Goal: Find specific page/section: Find specific page/section

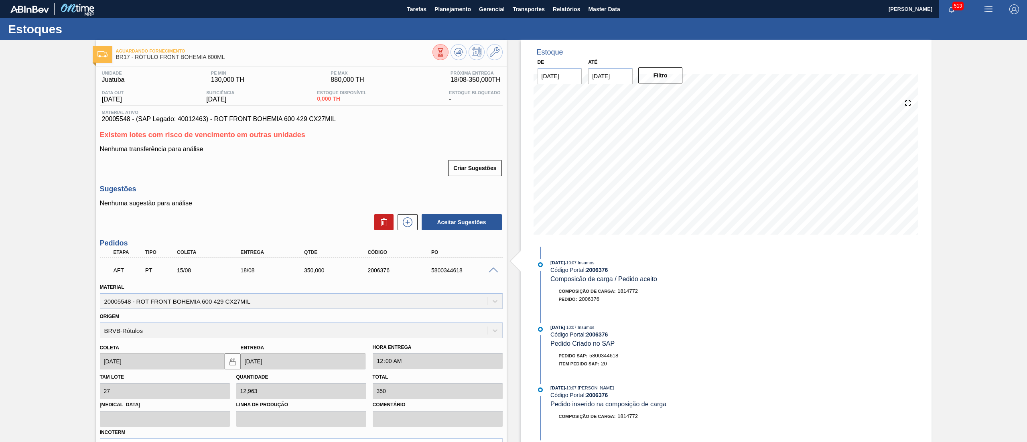
scroll to position [136, 0]
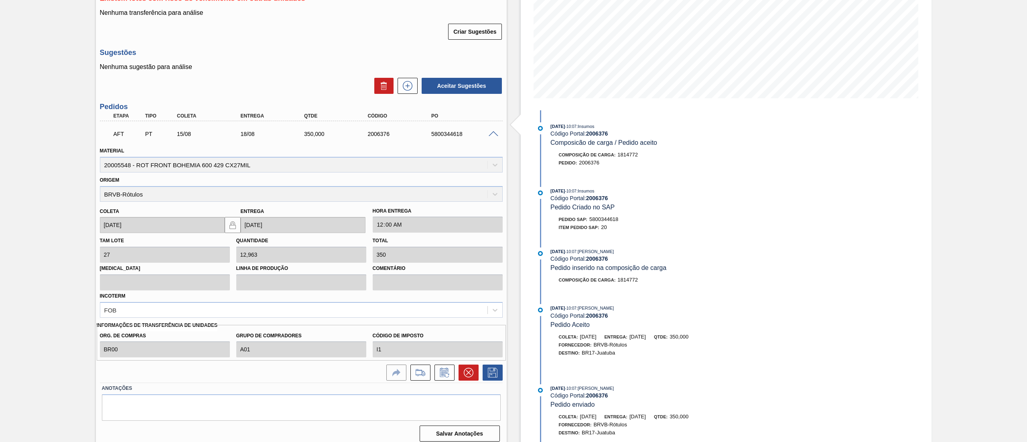
click at [249, 49] on div "Unidade Juatuba PE MIN 130,000 TH PE MAX 880,000 TH Próxima Entrega 18/08 - 350…" at bounding box center [301, 187] width 411 height 514
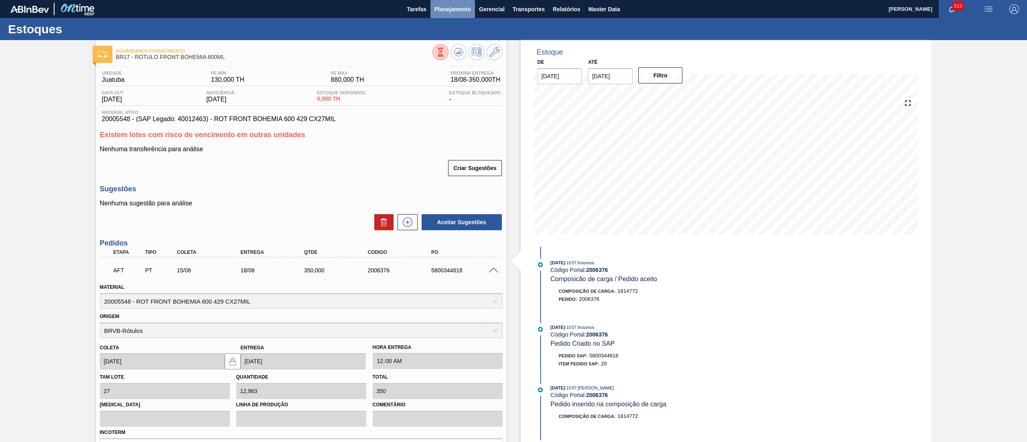
click at [451, 8] on span "Planejamento" at bounding box center [452, 9] width 36 height 10
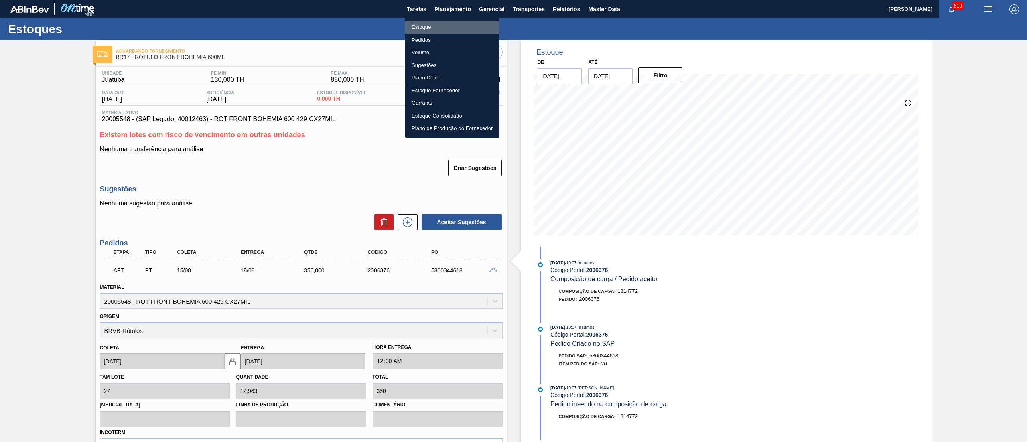
click at [450, 22] on li "Estoque" at bounding box center [452, 27] width 94 height 13
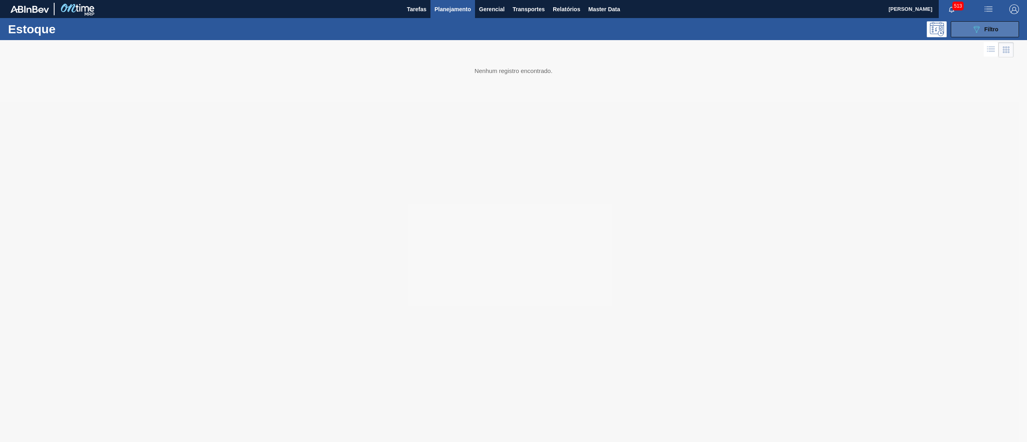
click at [952, 26] on button "089F7B8B-B2A5-4AFE-B5C0-19BA573D28AC Filtro" at bounding box center [984, 29] width 68 height 16
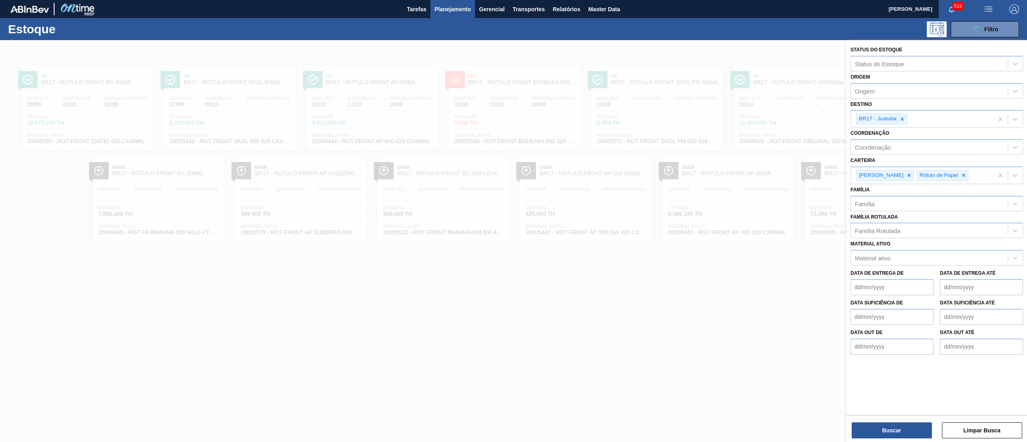
click at [902, 116] on icon at bounding box center [902, 119] width 6 height 6
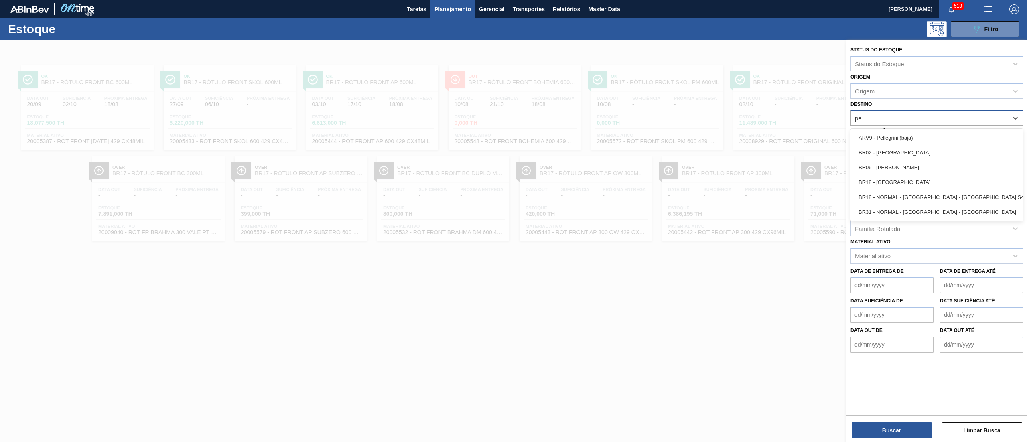
type input "p"
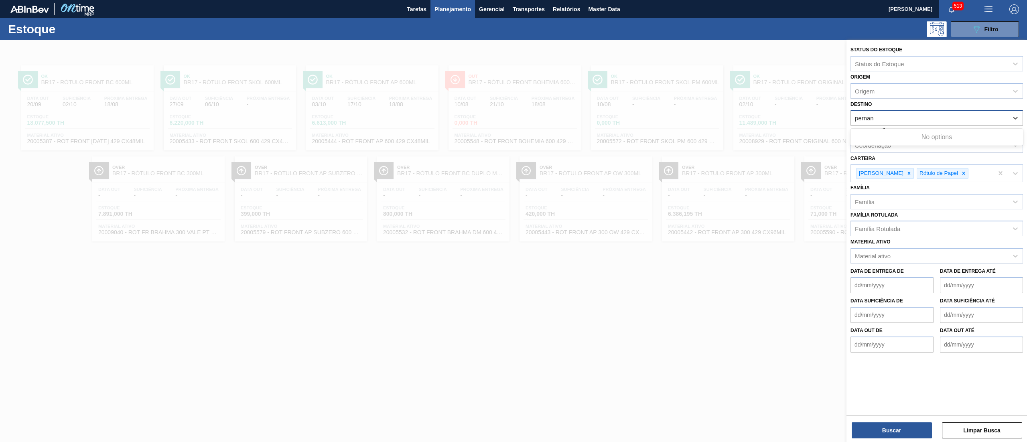
type input "perna"
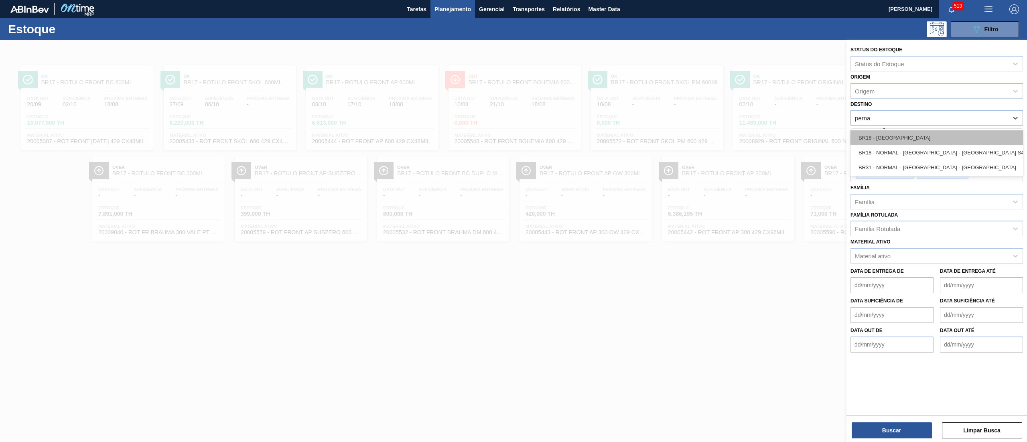
click at [893, 135] on div "BR18 - Pernambuco" at bounding box center [936, 137] width 172 height 15
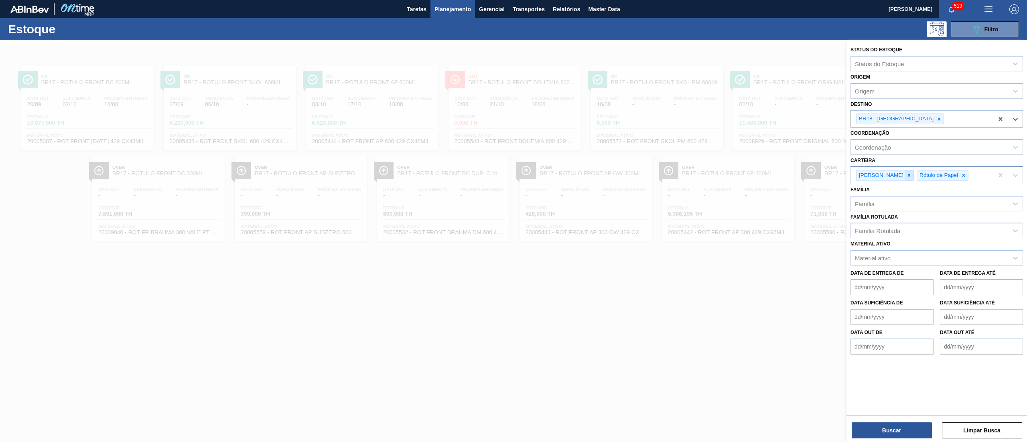
click at [906, 175] on icon at bounding box center [909, 175] width 6 height 6
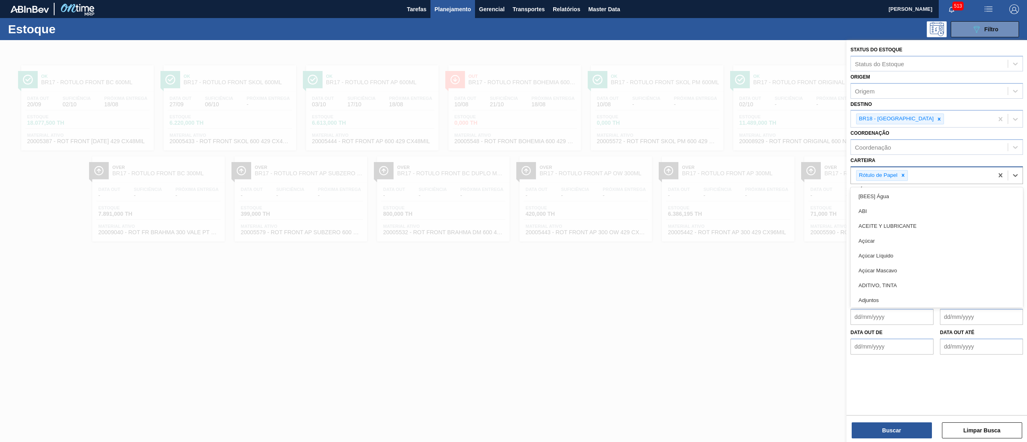
click at [897, 175] on div "Rótulo de Papel" at bounding box center [877, 175] width 42 height 10
click at [899, 175] on div at bounding box center [902, 175] width 9 height 10
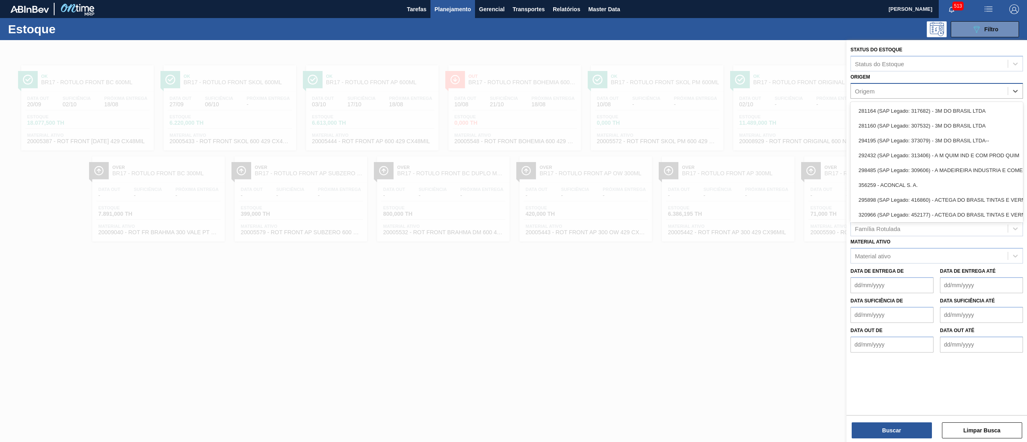
click at [892, 89] on div "Origem" at bounding box center [929, 91] width 157 height 12
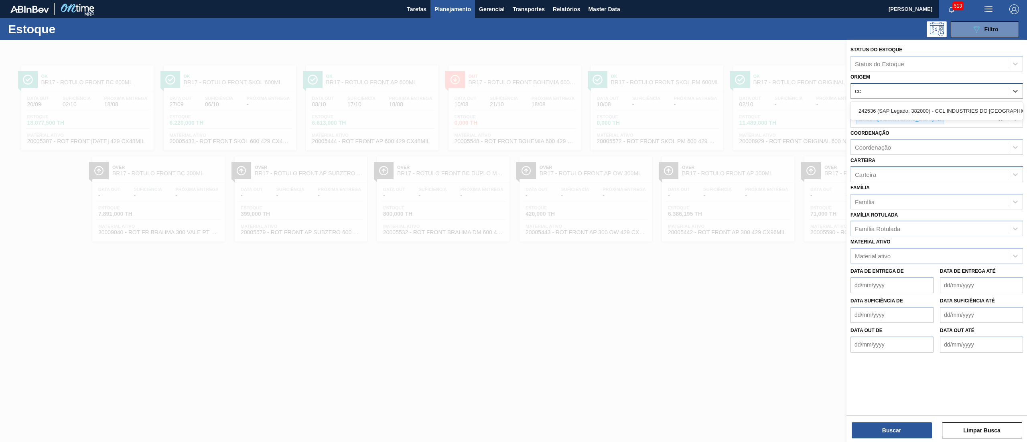
type input "ccl"
click at [884, 109] on div "242536 (SAP Legado: 382000) - CCL INDUSTRIES DO BRASIL SA" at bounding box center [936, 110] width 172 height 15
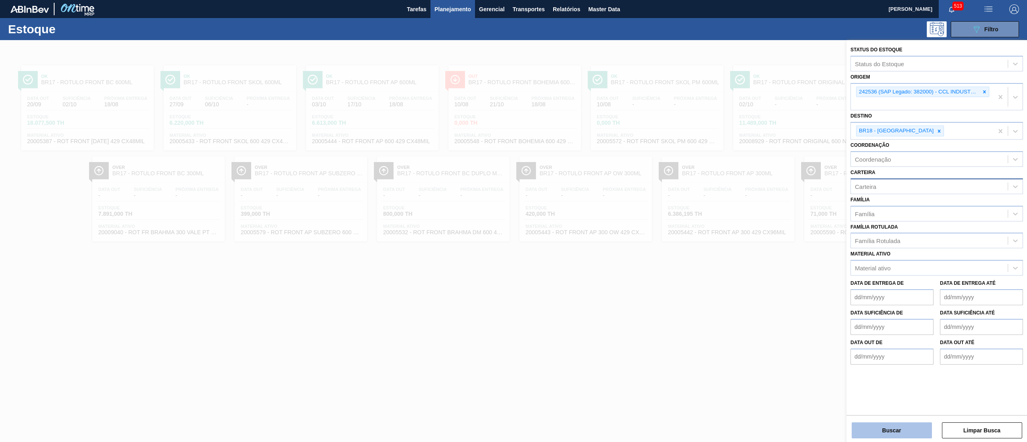
click at [881, 438] on button "Buscar" at bounding box center [891, 430] width 80 height 16
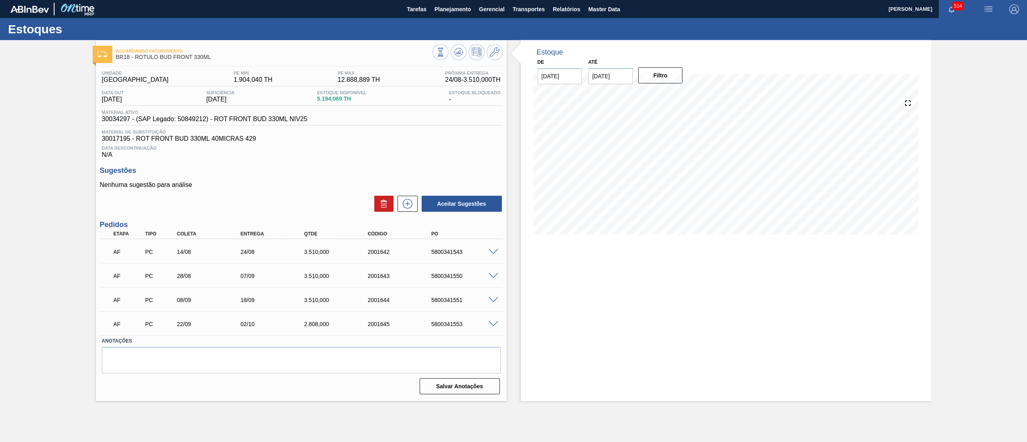
click at [443, 256] on div "AF PC 14/08 24/08 3.510,000 2001642 5800341543" at bounding box center [298, 251] width 381 height 16
copy div "5800341543"
